Goal: Transaction & Acquisition: Purchase product/service

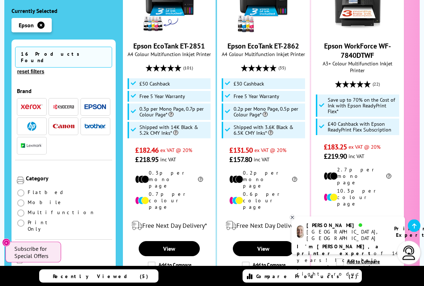
scroll to position [254, 0]
click at [174, 182] on div "15 In Stock Epson EcoTank ET-2851 A4 Colour Multifunction Inkjet Printer (101) …" at bounding box center [169, 118] width 93 height 312
click at [177, 122] on li "Shipped with 14K Black & 5.2k CMY Inks*" at bounding box center [169, 130] width 83 height 17
click at [172, 237] on link "View" at bounding box center [169, 248] width 61 height 15
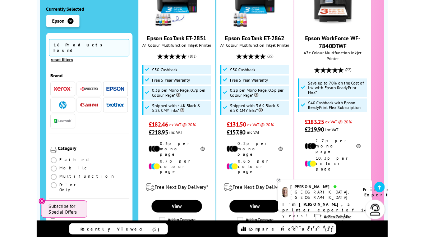
scroll to position [253, 0]
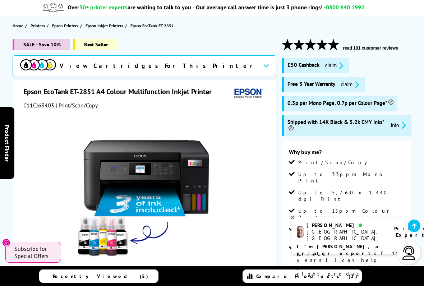
scroll to position [63, 0]
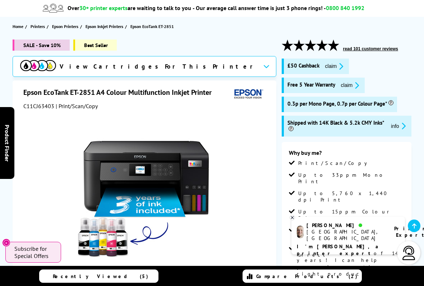
click at [334, 63] on button "claim" at bounding box center [334, 66] width 23 height 8
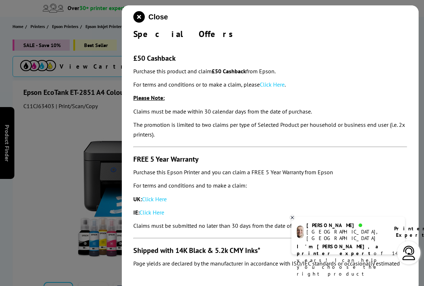
click at [408, 181] on div "Close Special Offers £50 Cashback Purchase this product and claim £50 Cashback …" at bounding box center [270, 148] width 297 height 286
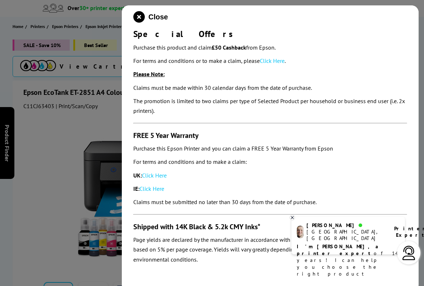
scroll to position [24, 0]
click at [276, 59] on link "Click Here" at bounding box center [272, 60] width 25 height 7
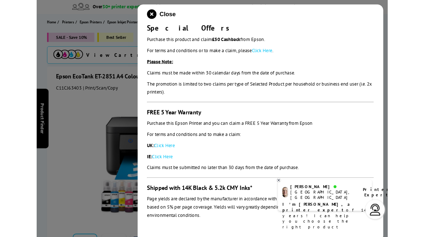
scroll to position [83, 0]
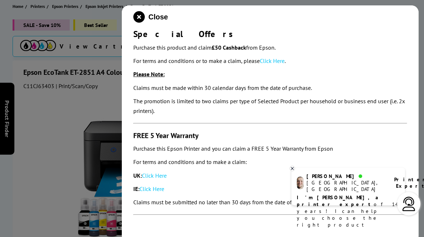
click at [141, 16] on icon "close modal" at bounding box center [139, 17] width 12 height 12
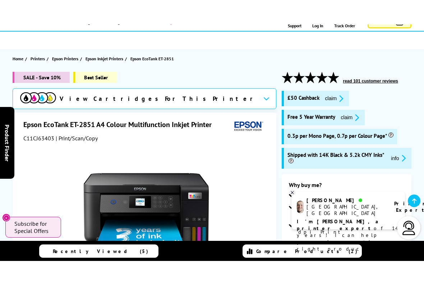
scroll to position [0, 0]
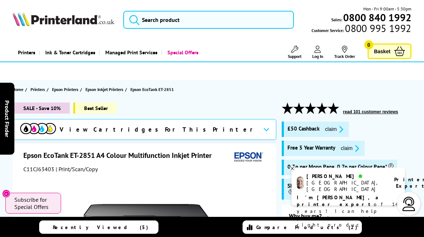
click at [330, 128] on button "claim" at bounding box center [334, 129] width 23 height 8
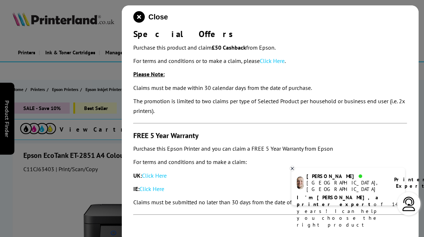
click at [274, 61] on link "Click Here" at bounding box center [272, 60] width 25 height 7
click at [138, 16] on icon "close modal" at bounding box center [139, 17] width 12 height 12
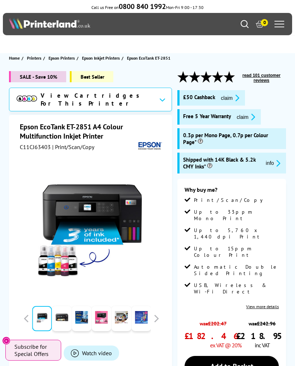
click at [229, 99] on button "claim" at bounding box center [230, 98] width 23 height 8
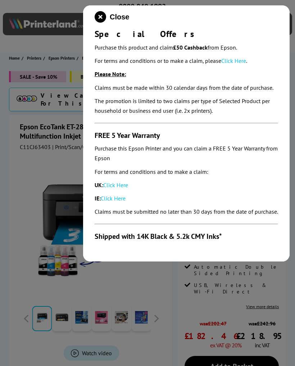
click at [235, 63] on link "Click Here" at bounding box center [233, 60] width 25 height 7
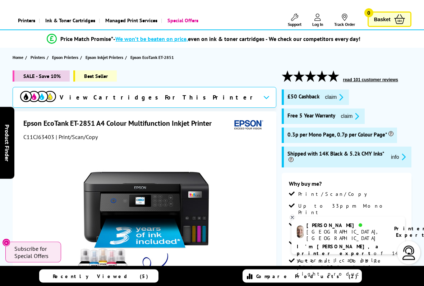
scroll to position [32, 0]
click at [294, 116] on button "claim" at bounding box center [350, 116] width 23 height 8
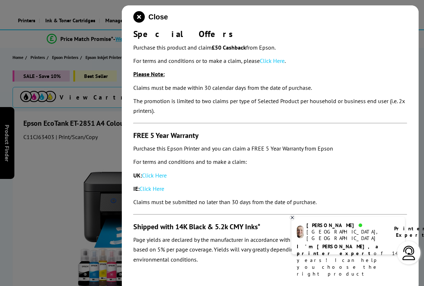
scroll to position [24, 0]
click at [156, 177] on link "Click Here" at bounding box center [154, 175] width 25 height 7
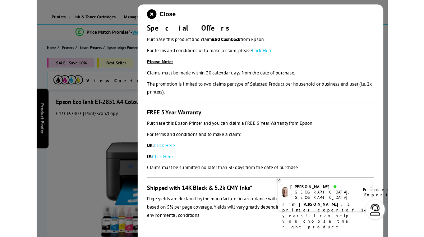
scroll to position [52, 0]
